Goal: Task Accomplishment & Management: Manage account settings

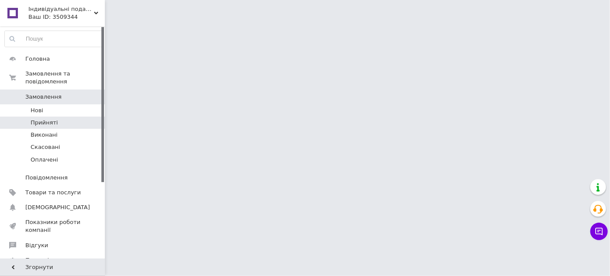
click at [48, 119] on span "Прийняті" at bounding box center [44, 123] width 27 height 8
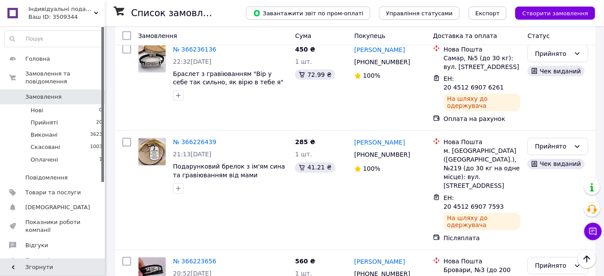
scroll to position [476, 0]
click at [199, 258] on link "№ 366223656" at bounding box center [194, 261] width 43 height 7
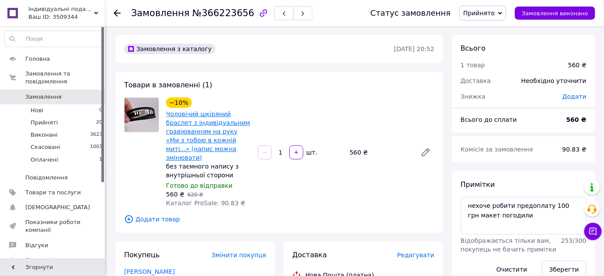
click at [202, 124] on link "Чоловічий шкіряний браслет з індивідуальним гравіюванням на руку «Ми з тобою в …" at bounding box center [208, 135] width 84 height 51
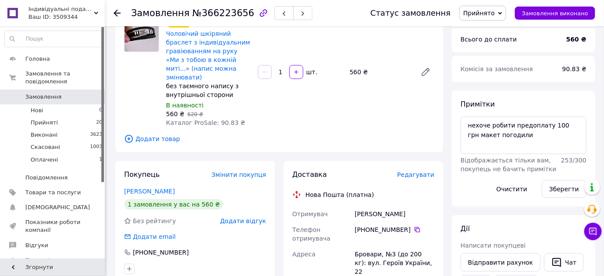
scroll to position [119, 0]
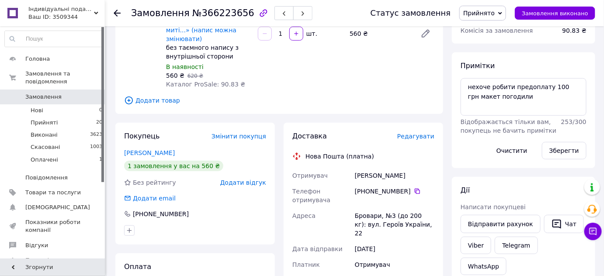
drag, startPoint x: 158, startPoint y: 144, endPoint x: 184, endPoint y: 148, distance: 26.1
click at [158, 149] on link "Агашкова Елена" at bounding box center [149, 152] width 51 height 7
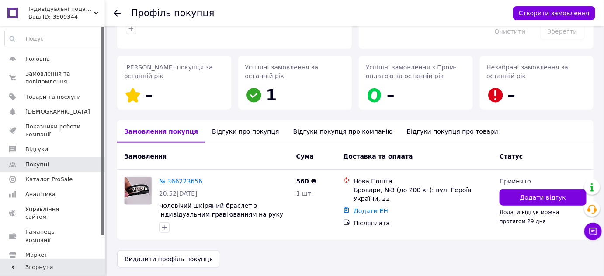
scroll to position [105, 0]
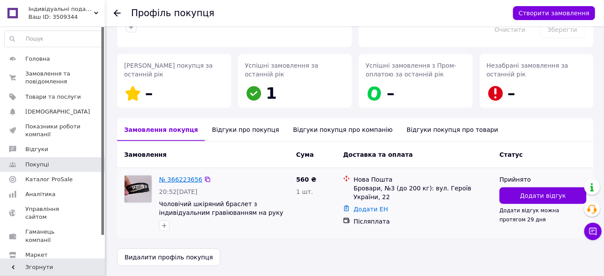
click at [192, 177] on link "№ 366223656" at bounding box center [180, 179] width 43 height 7
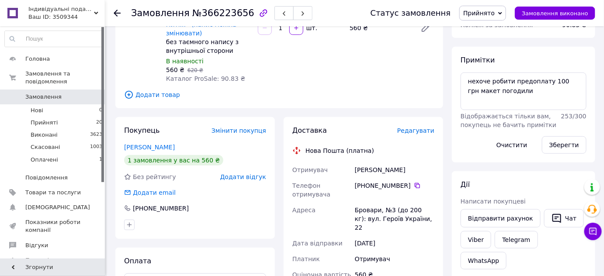
scroll to position [119, 0]
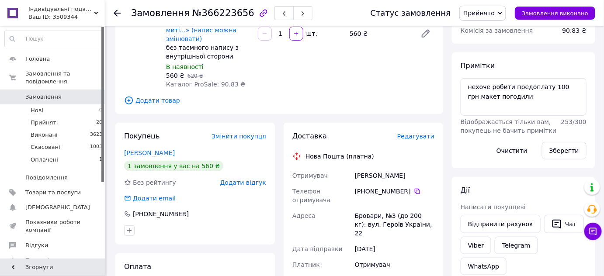
click at [494, 15] on span "Прийнято" at bounding box center [478, 13] width 31 height 7
click at [490, 43] on li "Скасовано" at bounding box center [482, 43] width 46 height 13
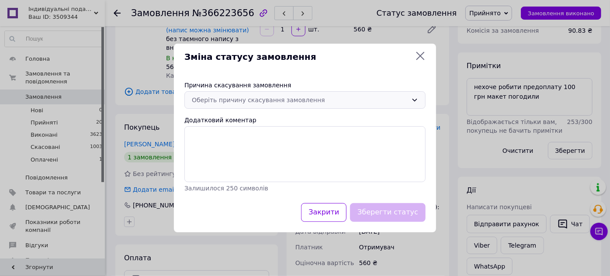
click at [292, 102] on div "Оберіть причину скасування замовлення" at bounding box center [300, 100] width 216 height 10
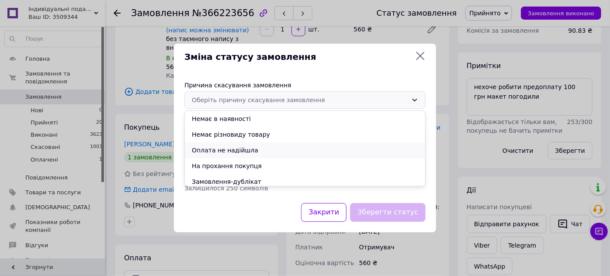
click at [262, 149] on li "Оплата не надійшла" at bounding box center [305, 150] width 240 height 16
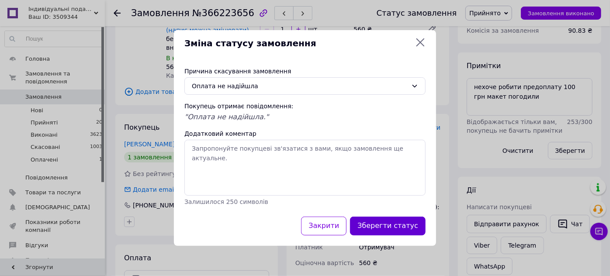
click at [382, 226] on button "Зберегти статус" at bounding box center [388, 226] width 76 height 19
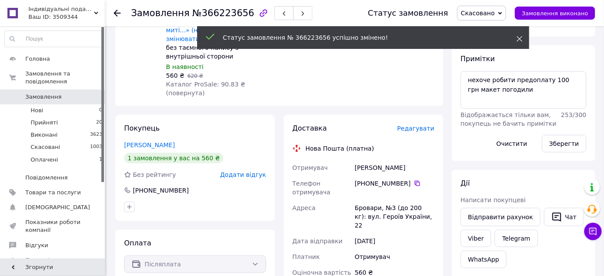
click at [518, 39] on use at bounding box center [520, 39] width 6 height 6
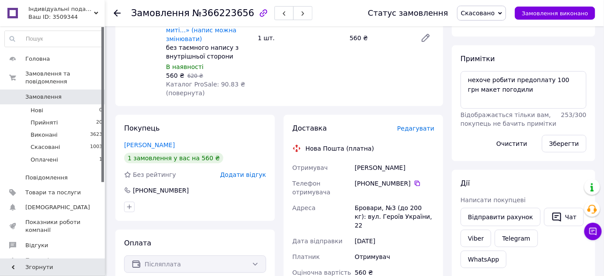
click at [167, 142] on link "Агашкова Елена" at bounding box center [149, 145] width 51 height 7
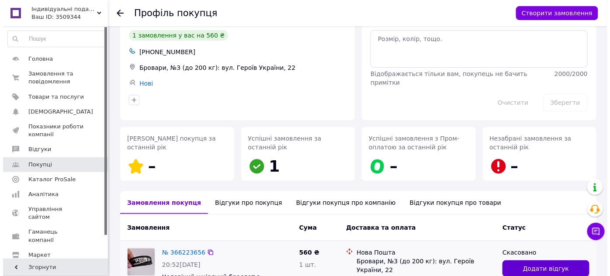
scroll to position [105, 0]
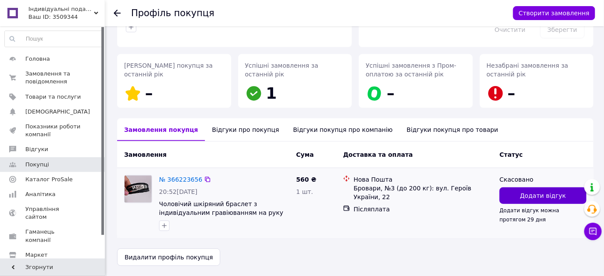
click at [524, 190] on button "Додати відгук" at bounding box center [542, 195] width 87 height 17
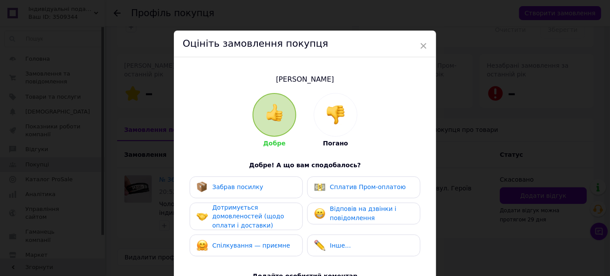
click at [321, 112] on div at bounding box center [335, 114] width 43 height 43
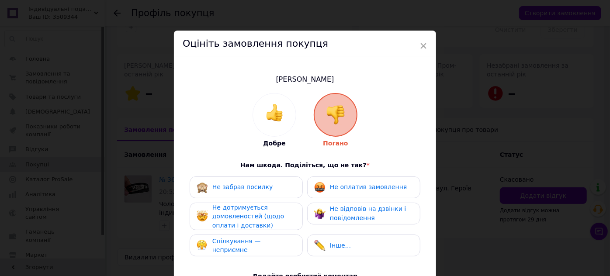
click at [356, 183] on span "Не оплатив замовлення" at bounding box center [368, 186] width 77 height 7
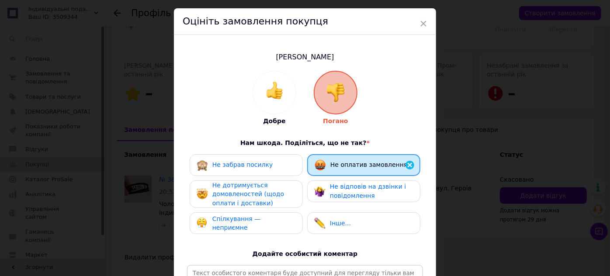
scroll to position [119, 0]
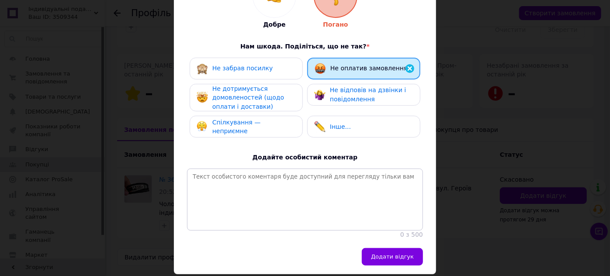
click at [387, 260] on span "Додати відгук" at bounding box center [392, 256] width 43 height 7
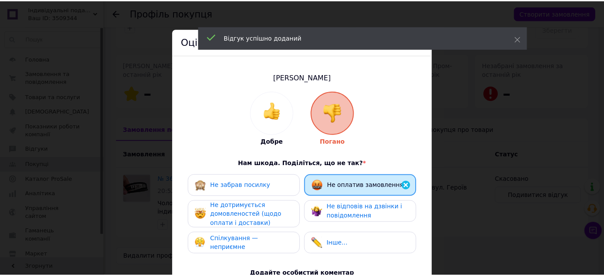
scroll to position [0, 0]
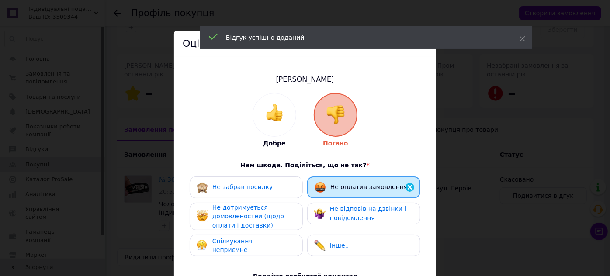
click at [451, 65] on div "× Оцініть замовлення покупця Агашкова Елена Добре Погано Нам шкода. Поділіться,…" at bounding box center [305, 138] width 610 height 276
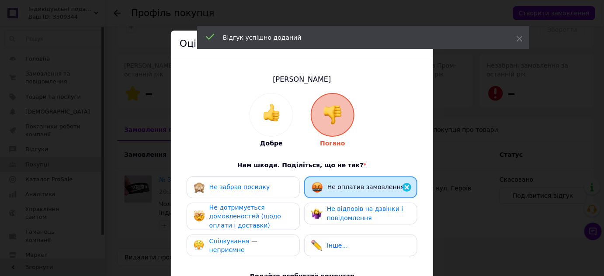
click at [522, 37] on div "Відгук успішно доданий" at bounding box center [363, 37] width 332 height 23
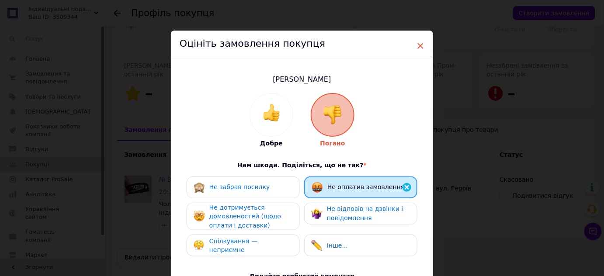
click at [418, 45] on span "×" at bounding box center [420, 45] width 8 height 15
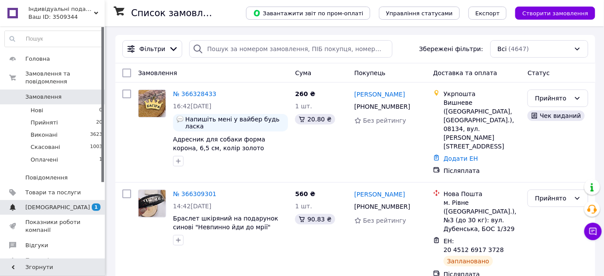
click at [88, 200] on link "[DEMOGRAPHIC_DATA] 1 0" at bounding box center [53, 207] width 107 height 15
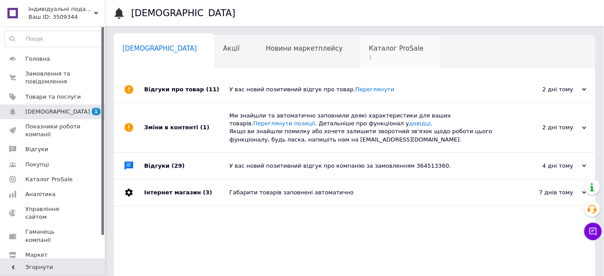
click at [369, 54] on span "1" at bounding box center [396, 57] width 55 height 7
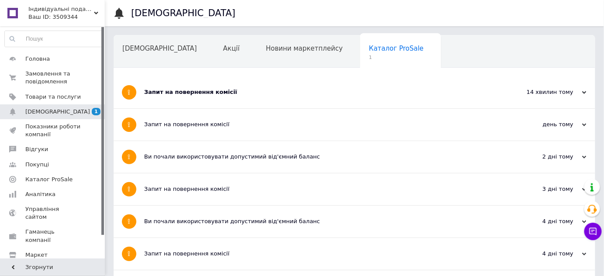
click at [212, 101] on div "Запит на повернення комісії" at bounding box center [321, 92] width 355 height 32
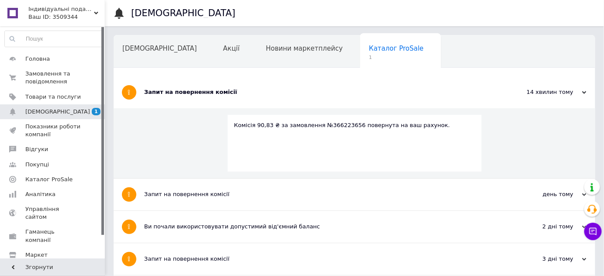
click at [423, 100] on div "Запит на повернення комісії" at bounding box center [321, 92] width 355 height 32
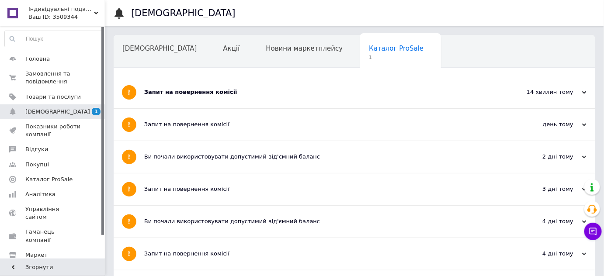
click at [162, 88] on div "Запит на повернення комісії" at bounding box center [321, 92] width 355 height 8
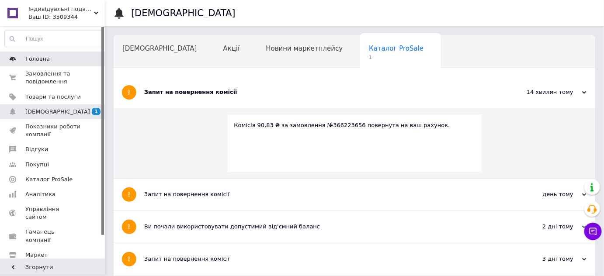
click at [44, 62] on span "Головна" at bounding box center [37, 59] width 24 height 8
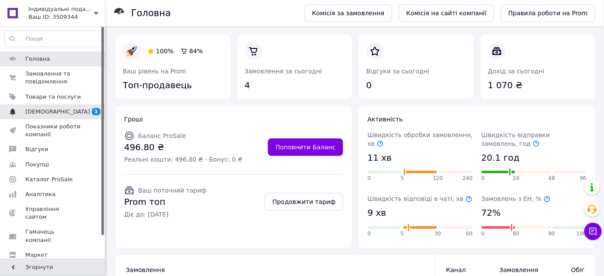
click at [46, 112] on span "[DEMOGRAPHIC_DATA]" at bounding box center [57, 112] width 65 height 8
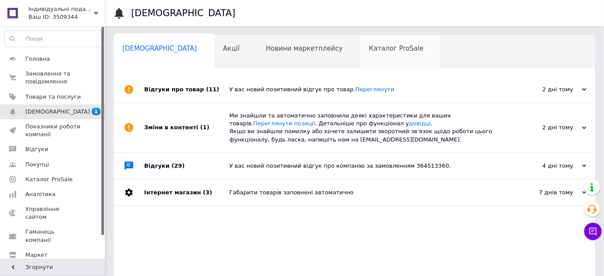
click at [369, 50] on span "Каталог ProSale" at bounding box center [396, 49] width 55 height 8
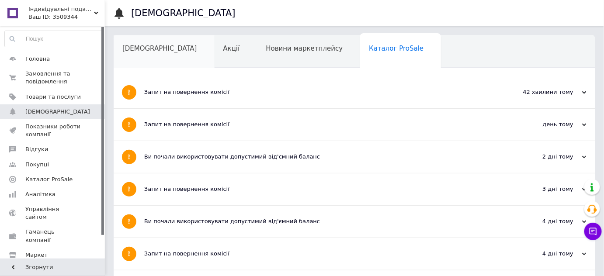
click at [146, 53] on div "[DEMOGRAPHIC_DATA]" at bounding box center [164, 51] width 101 height 33
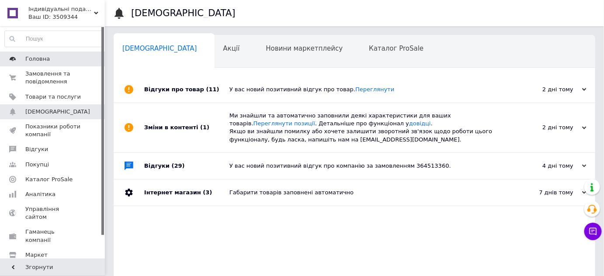
click at [37, 59] on span "Головна" at bounding box center [37, 59] width 24 height 8
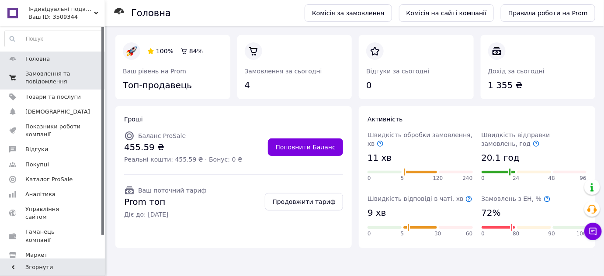
click at [37, 77] on span "Замовлення та повідомлення" at bounding box center [52, 78] width 55 height 16
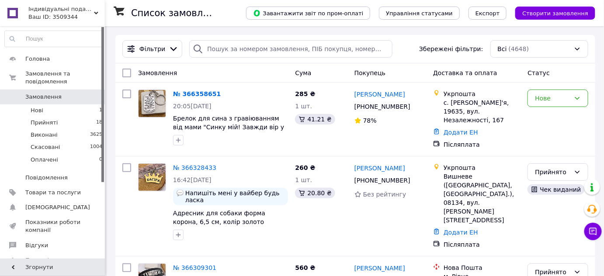
click at [201, 92] on link "№ 366358651" at bounding box center [197, 93] width 48 height 7
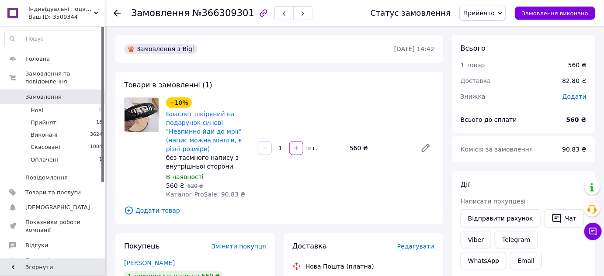
click at [235, 88] on div "Товари в замовленні (1) −10% Браслет шкіряний на подарунок синові "Невпинно йди…" at bounding box center [279, 148] width 328 height 152
